Goal: Find specific page/section: Find specific page/section

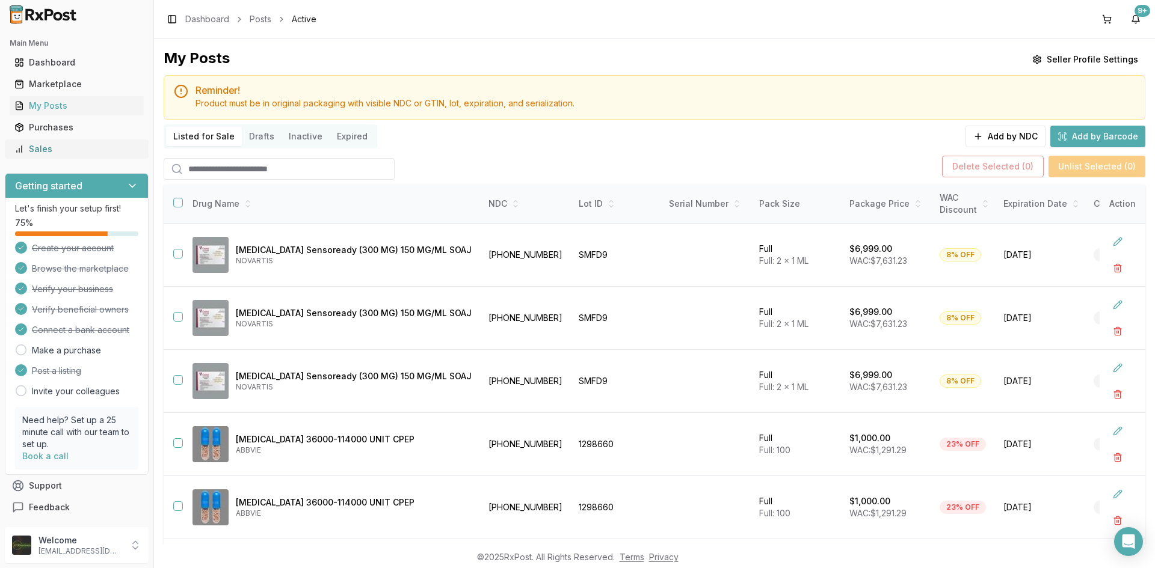
click at [86, 155] on div "Sales" at bounding box center [76, 149] width 124 height 12
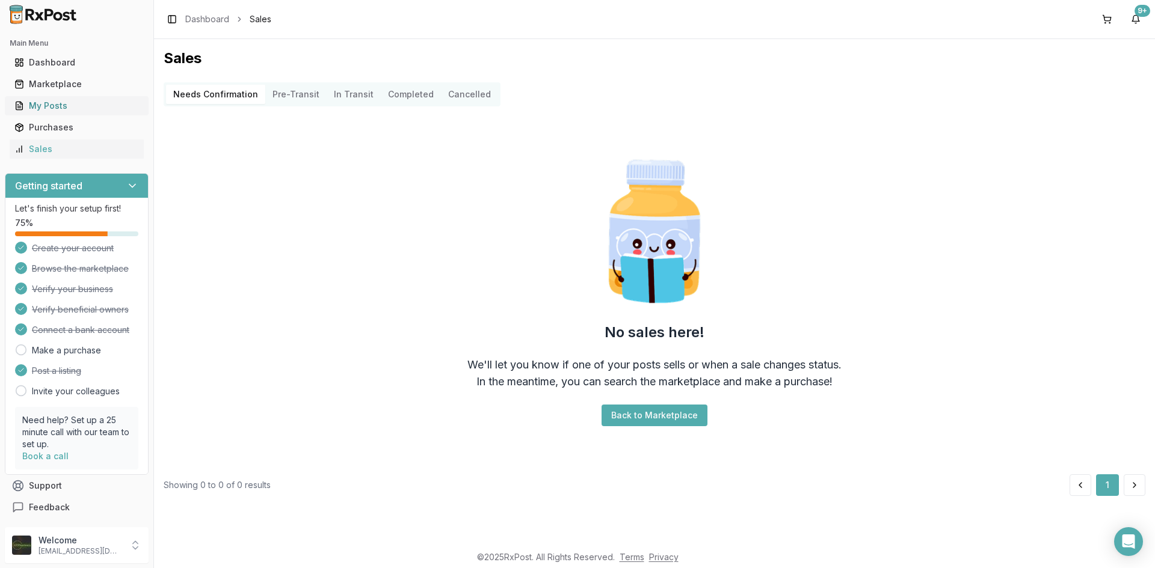
click at [67, 99] on link "My Posts" at bounding box center [77, 106] width 134 height 22
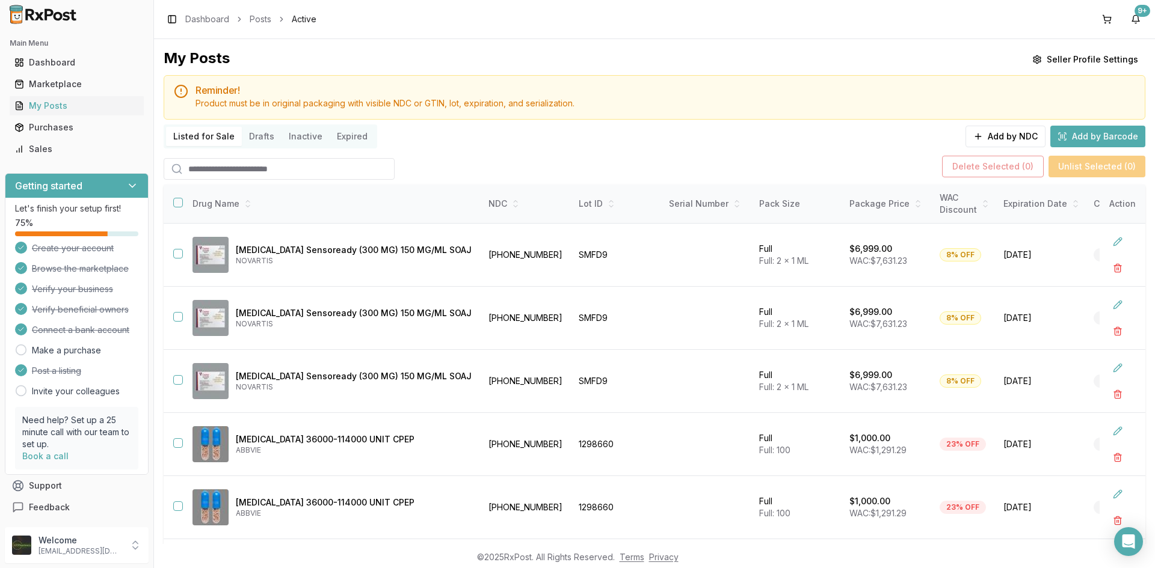
click at [229, 171] on input "search" at bounding box center [279, 169] width 231 height 22
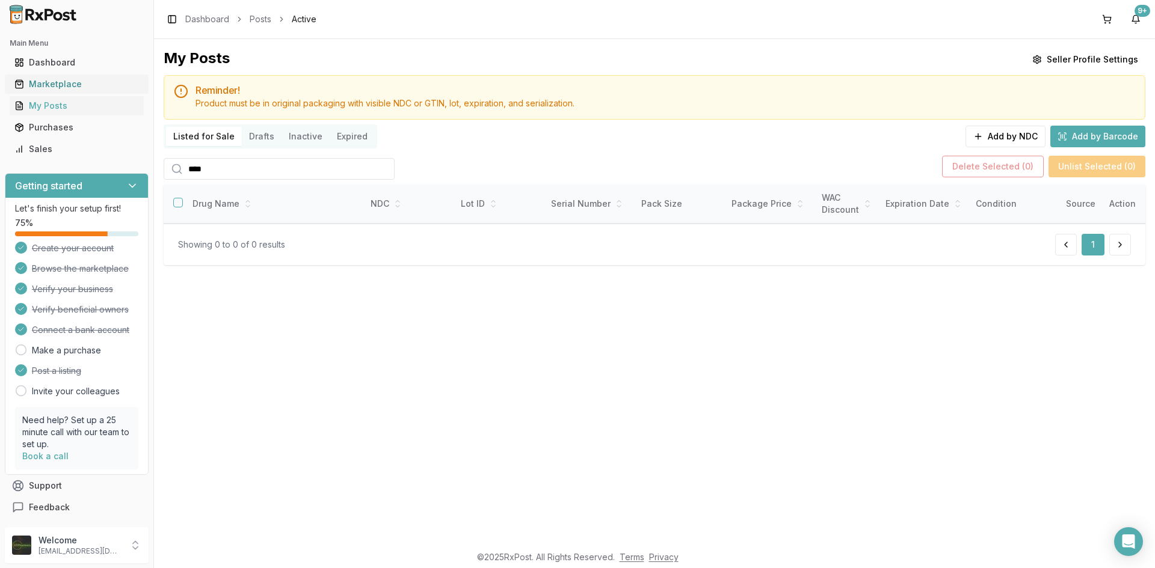
type input "****"
click at [109, 84] on div "Marketplace" at bounding box center [76, 84] width 124 height 12
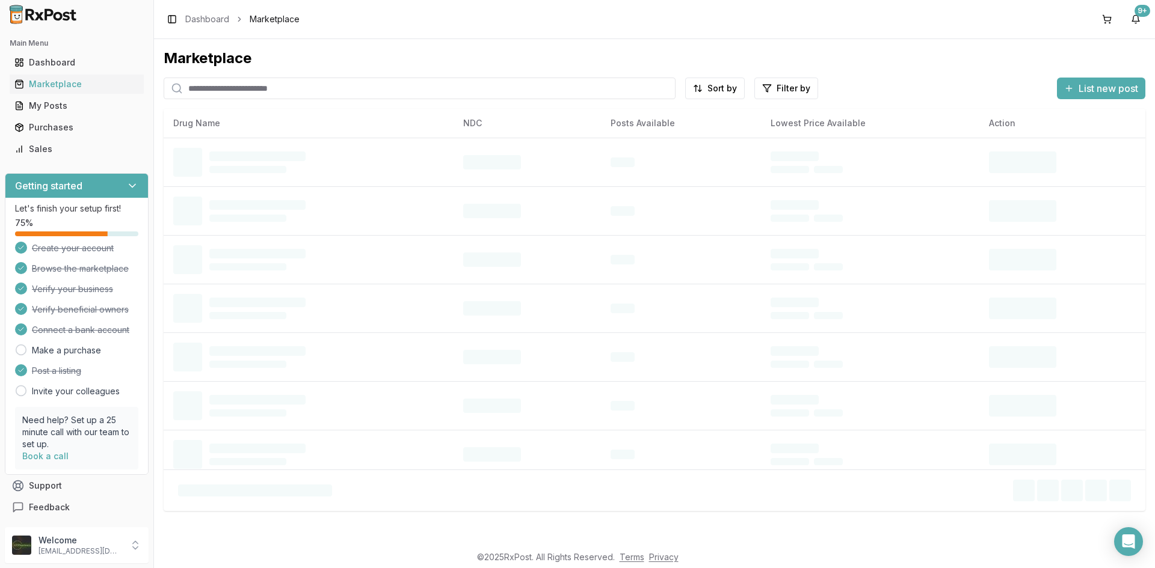
click at [230, 94] on input "search" at bounding box center [420, 89] width 512 height 22
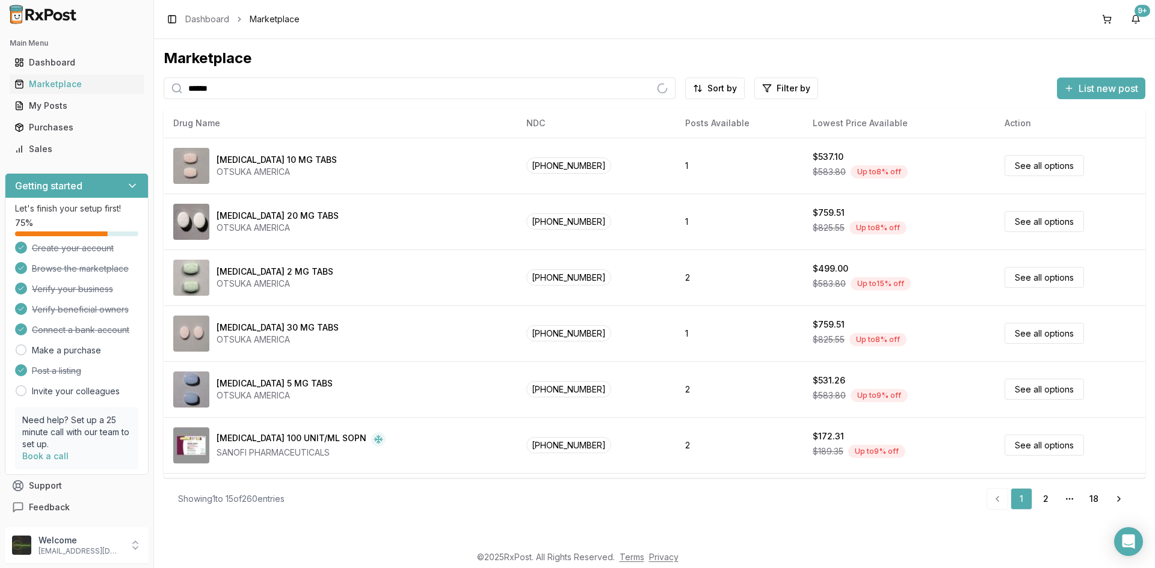
type input "******"
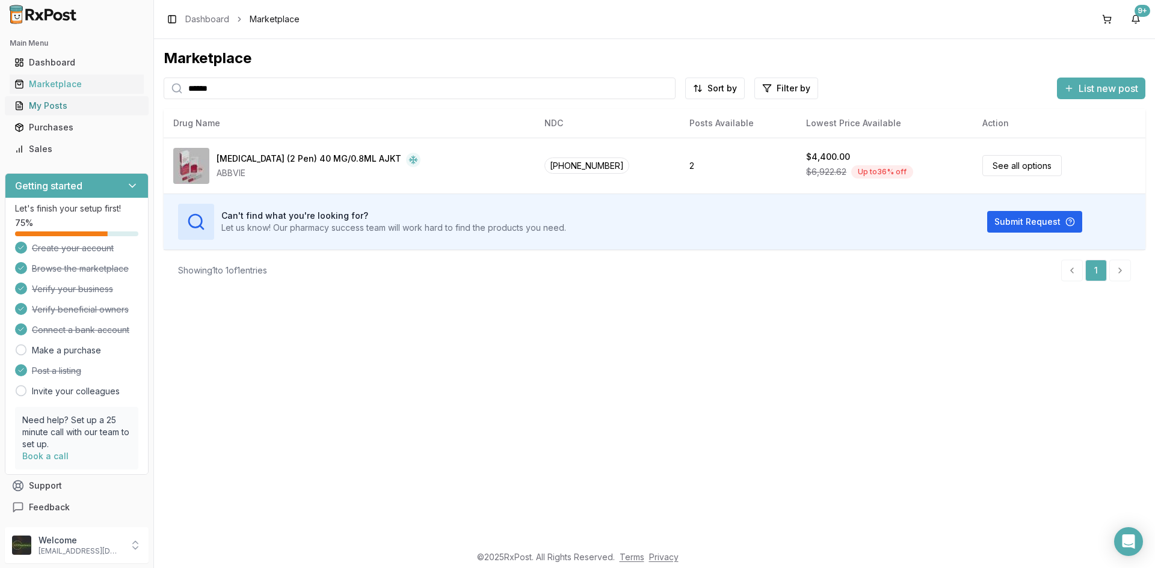
click at [102, 106] on div "My Posts" at bounding box center [76, 106] width 124 height 12
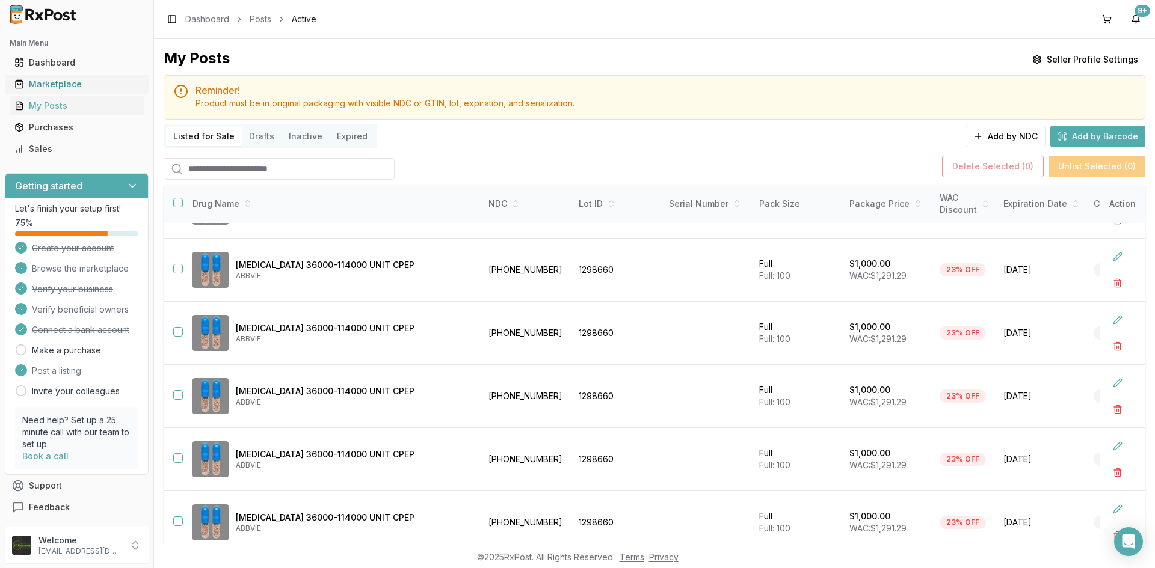
click at [86, 81] on div "Marketplace" at bounding box center [76, 84] width 124 height 12
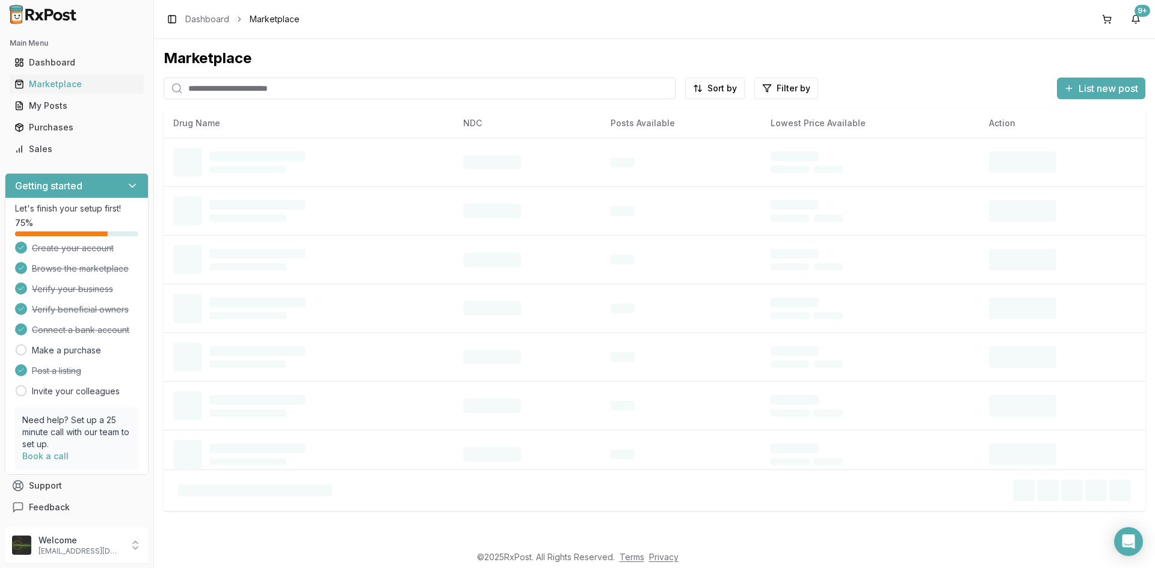
click at [232, 86] on input "search" at bounding box center [420, 89] width 512 height 22
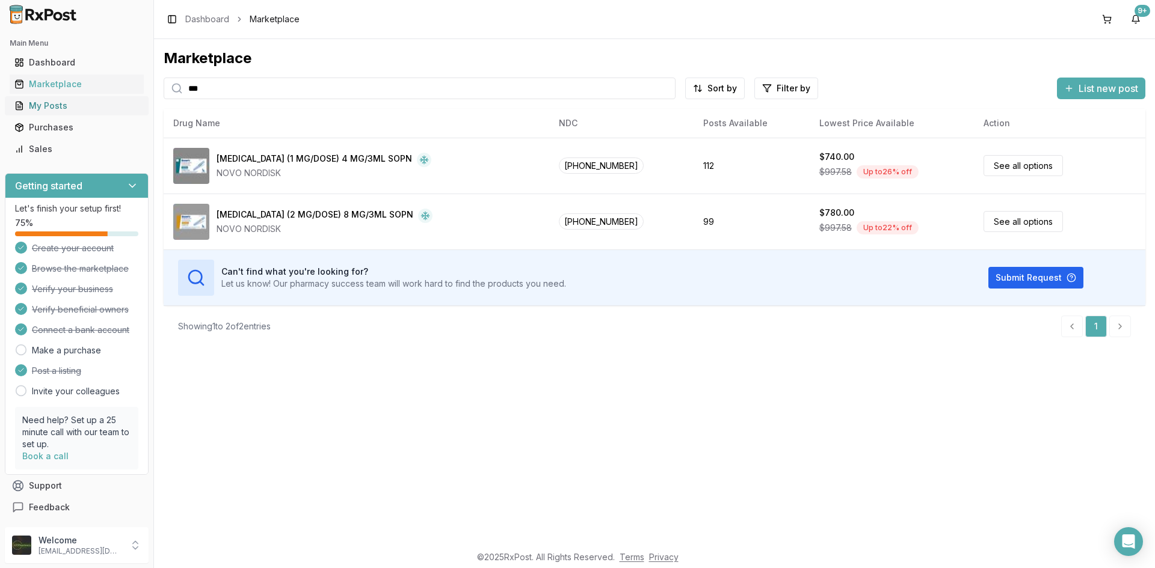
type input "***"
click at [74, 112] on link "My Posts" at bounding box center [77, 106] width 134 height 22
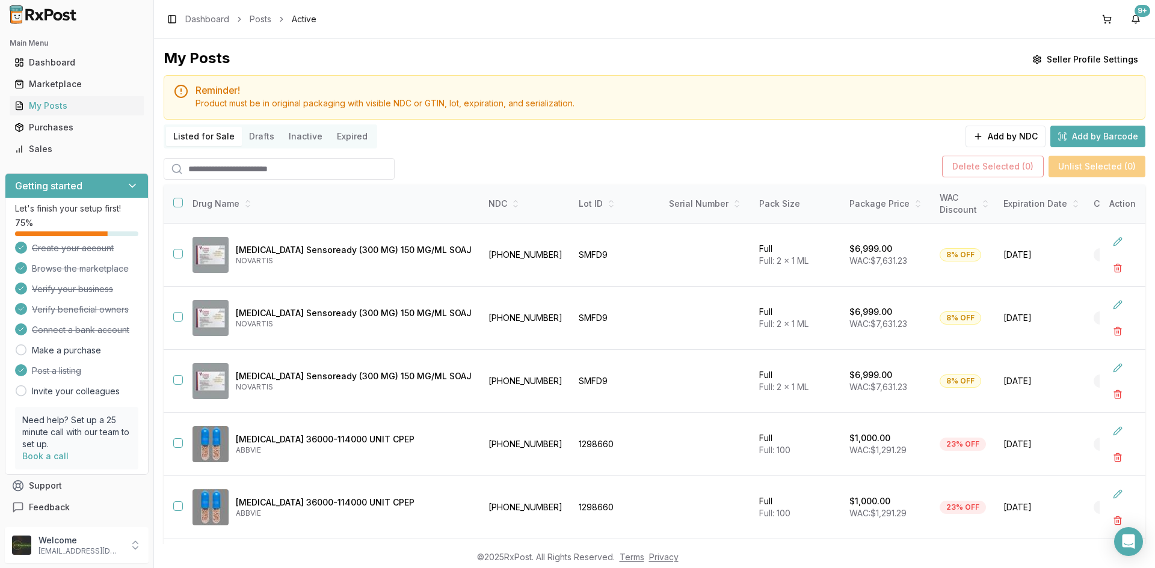
click at [234, 176] on input "search" at bounding box center [279, 169] width 231 height 22
type input "*******"
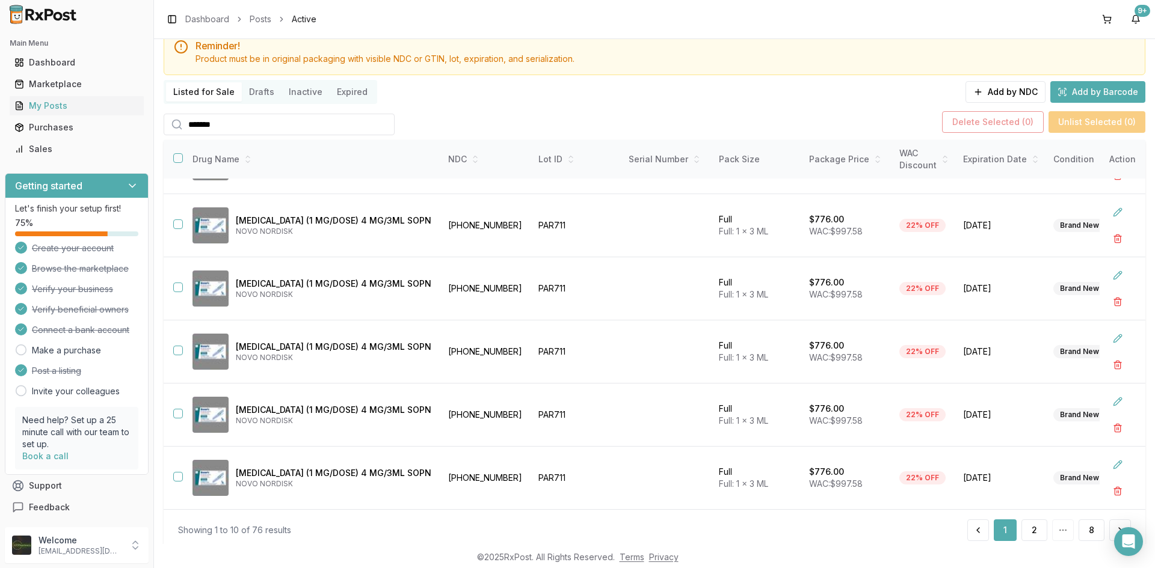
scroll to position [80, 0]
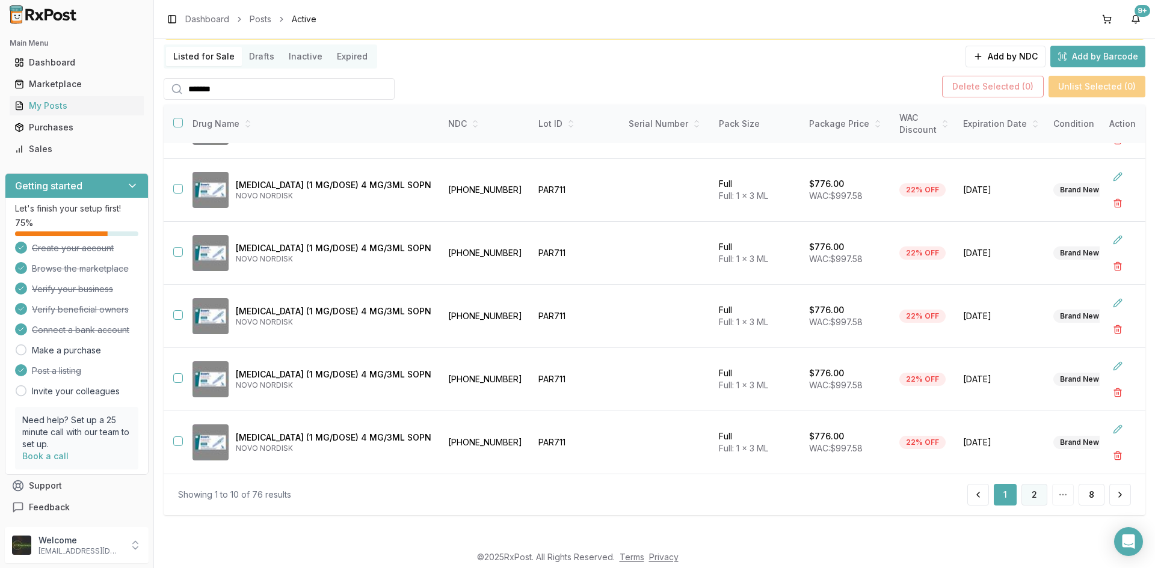
click at [1040, 496] on button "2" at bounding box center [1034, 495] width 26 height 22
click at [1038, 492] on button "3" at bounding box center [1034, 495] width 26 height 22
click at [21, 151] on icon at bounding box center [19, 149] width 10 height 10
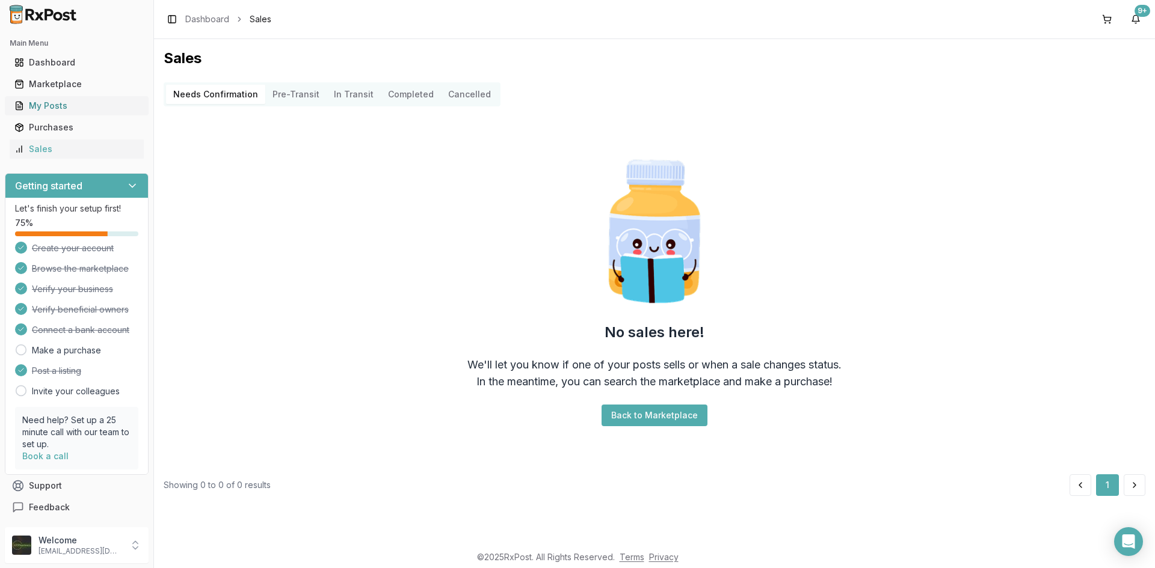
click at [48, 106] on div "My Posts" at bounding box center [76, 106] width 124 height 12
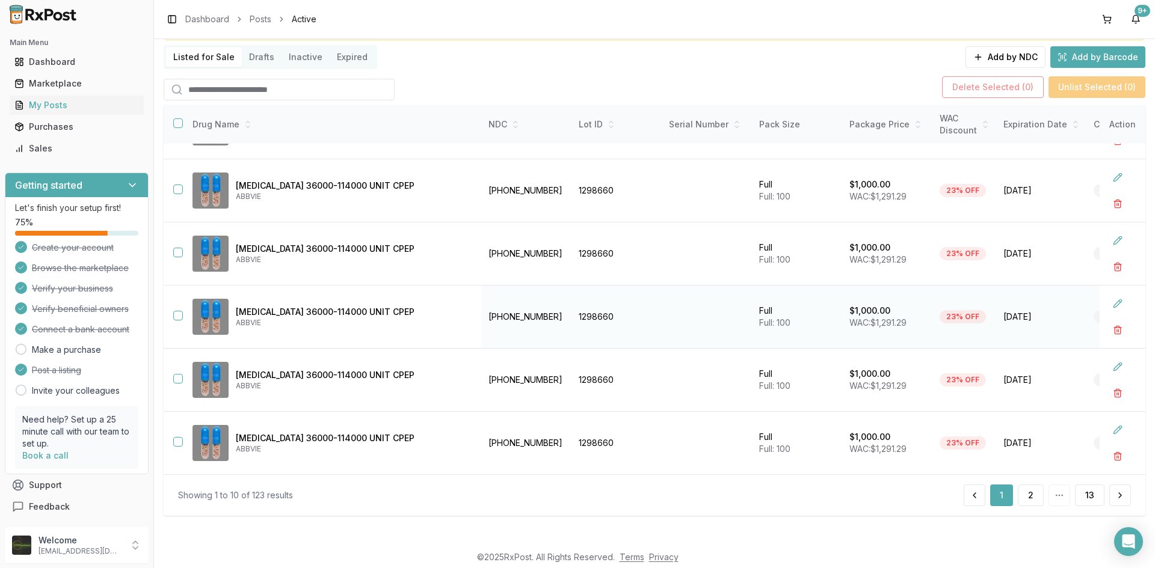
scroll to position [80, 0]
click at [1022, 502] on button "2" at bounding box center [1031, 495] width 26 height 22
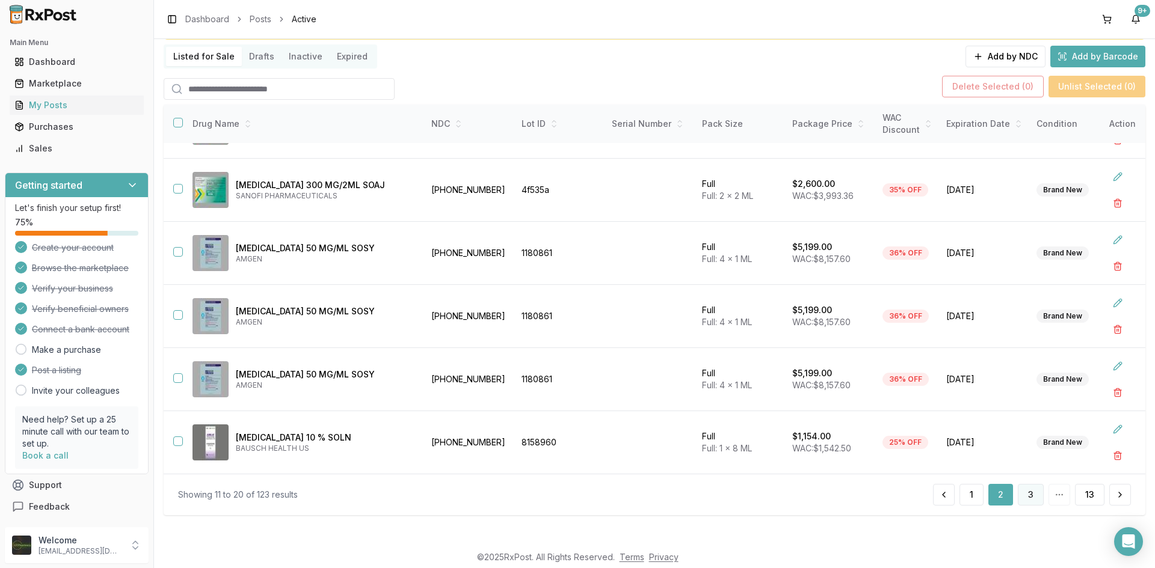
click at [1029, 494] on button "3" at bounding box center [1031, 495] width 26 height 22
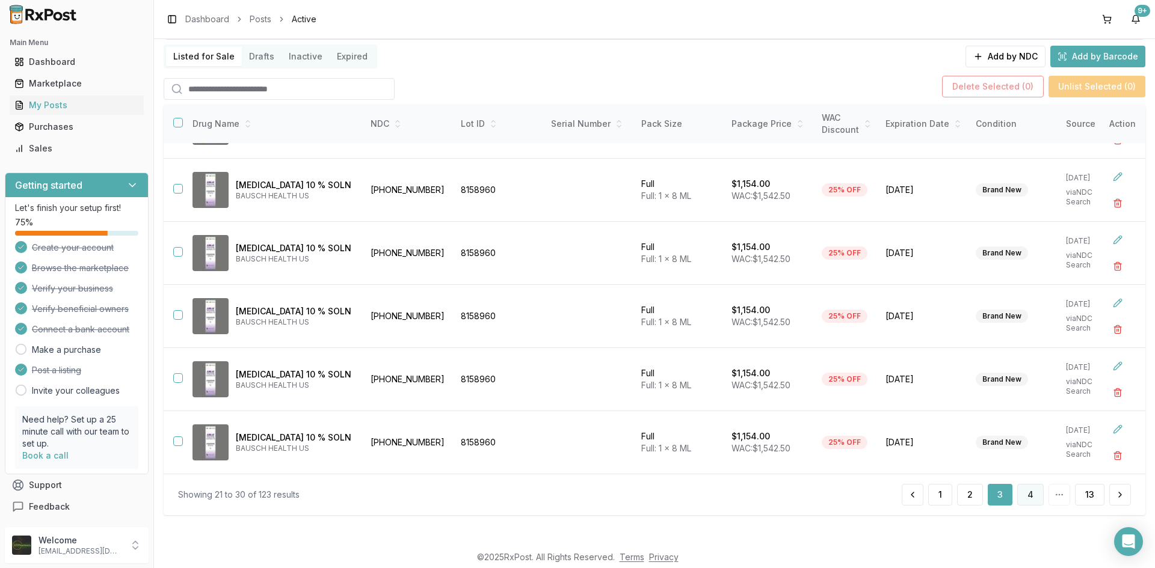
click at [1025, 490] on button "4" at bounding box center [1030, 495] width 26 height 22
